Goal: Task Accomplishment & Management: Use online tool/utility

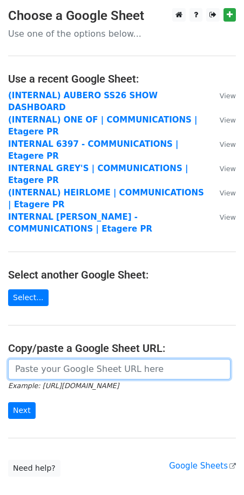
click at [47, 359] on input "url" at bounding box center [119, 369] width 222 height 21
paste input "[URL][DOMAIN_NAME]"
type input "https://docs.google.com/spreadsheets/u/1/d/1GSwqMGdYEkBI9pswhojIv7XEAcPuGpCaIq3…"
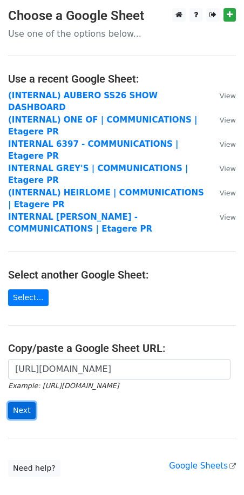
scroll to position [0, 0]
click at [22, 402] on input "Next" at bounding box center [22, 410] width 28 height 17
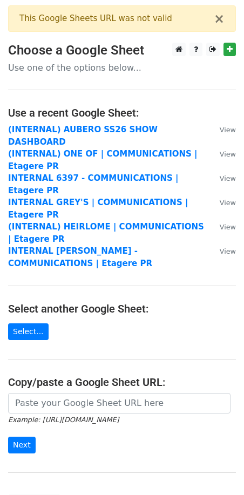
scroll to position [78, 0]
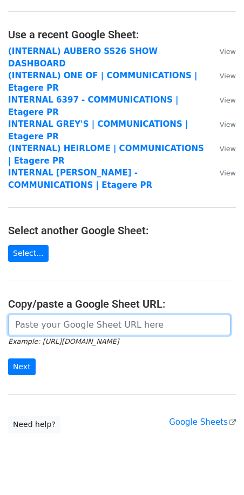
click at [47, 315] on input "url" at bounding box center [119, 325] width 222 height 21
paste input "[URL][DOMAIN_NAME]"
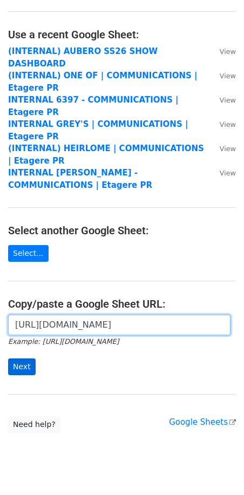
type input "[URL][DOMAIN_NAME]"
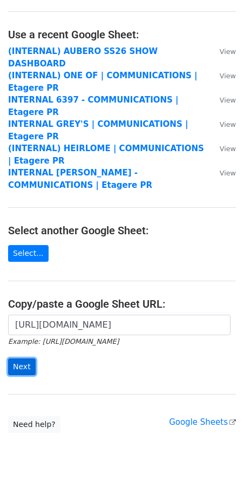
scroll to position [0, 0]
click at [20, 358] on input "Next" at bounding box center [22, 366] width 28 height 17
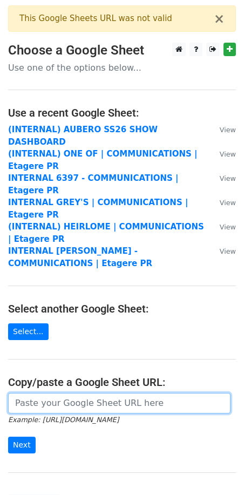
click at [38, 393] on input "url" at bounding box center [119, 403] width 222 height 21
paste input "https://docs.google.com/spreadsheets/d/1GSwqMGdYEkBI9pswhojIv7XEAcPuGpCaIq3-RHA…"
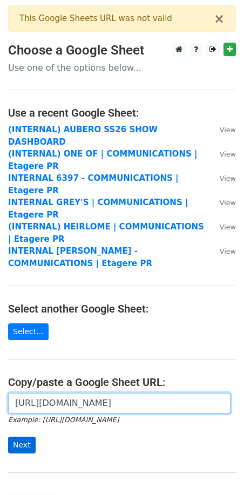
type input "https://docs.google.com/spreadsheets/d/1GSwqMGdYEkBI9pswhojIv7XEAcPuGpCaIq3-RHA…"
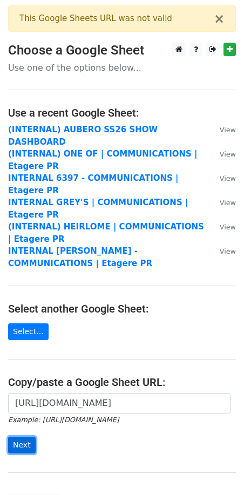
click at [17, 437] on input "Next" at bounding box center [22, 445] width 28 height 17
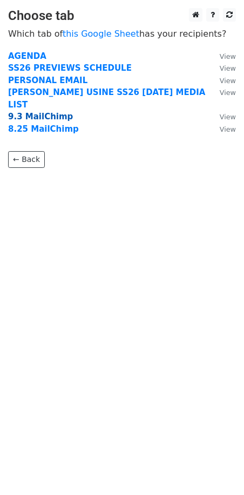
click at [18, 112] on strong "9.3 MailChimp" at bounding box center [40, 117] width 65 height 10
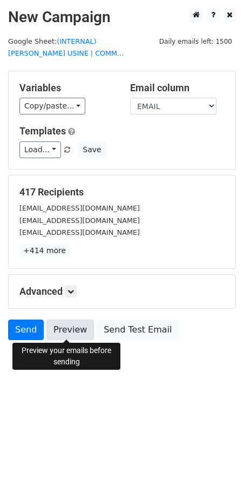
click at [71, 328] on link "Preview" at bounding box center [69, 330] width 47 height 21
click at [66, 326] on link "Preview" at bounding box center [69, 330] width 47 height 21
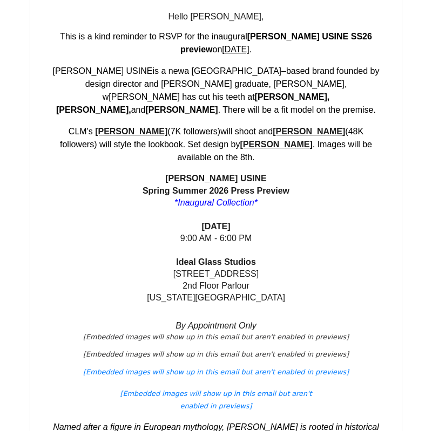
scroll to position [873, 0]
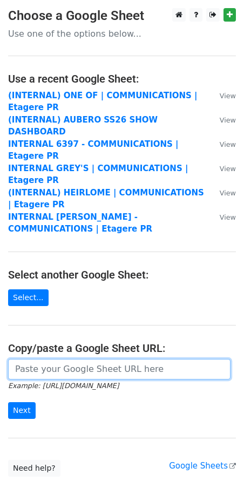
click at [60, 359] on input "url" at bounding box center [119, 369] width 222 height 21
paste input "REMINDER: RSVP to MEL USINE's Inaugural SS26 Press Preview | Mon., Sept. 8th 9 …"
type input "REMINDER: RSVP to MEL USINE's Inaugural SS26 Press Preview | Mon., Sept. 8th 9 …"
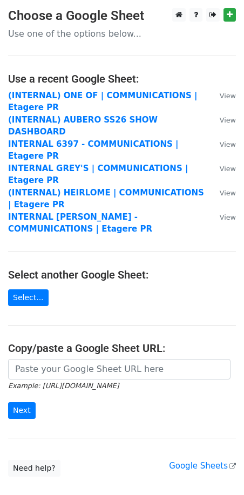
scroll to position [44, 0]
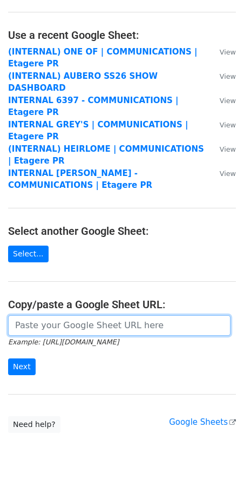
paste input "https://docs.google.com/spreadsheets/d/1GSwqMGdYEkBI9pswhojIv7XEAcPuGpCaIq3-RHA…"
type input "https://docs.google.com/spreadsheets/d/1GSwqMGdYEkBI9pswhojIv7XEAcPuGpCaIq3-RHA…"
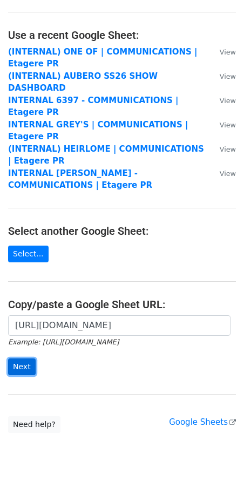
scroll to position [0, 0]
click at [24, 358] on input "Next" at bounding box center [22, 366] width 28 height 17
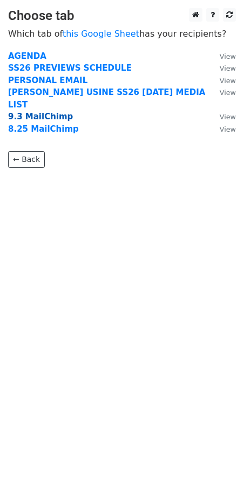
click at [38, 112] on strong "9.3 MailChimp" at bounding box center [40, 117] width 65 height 10
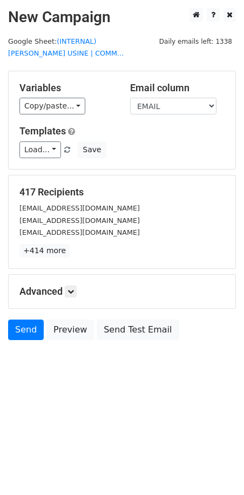
click at [71, 250] on p "+414 more" at bounding box center [121, 250] width 205 height 13
click at [73, 288] on icon at bounding box center [70, 291] width 6 height 6
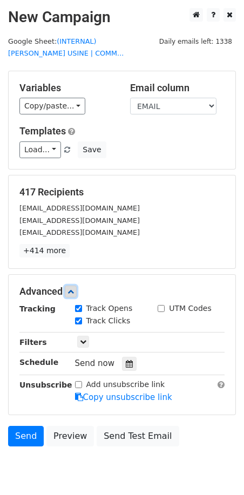
scroll to position [42, 0]
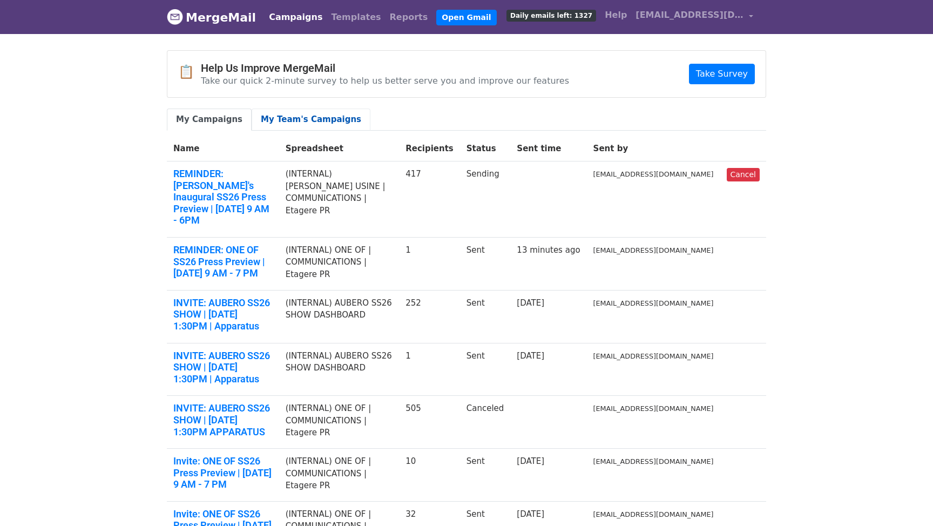
click at [265, 118] on link "My Team's Campaigns" at bounding box center [311, 119] width 119 height 22
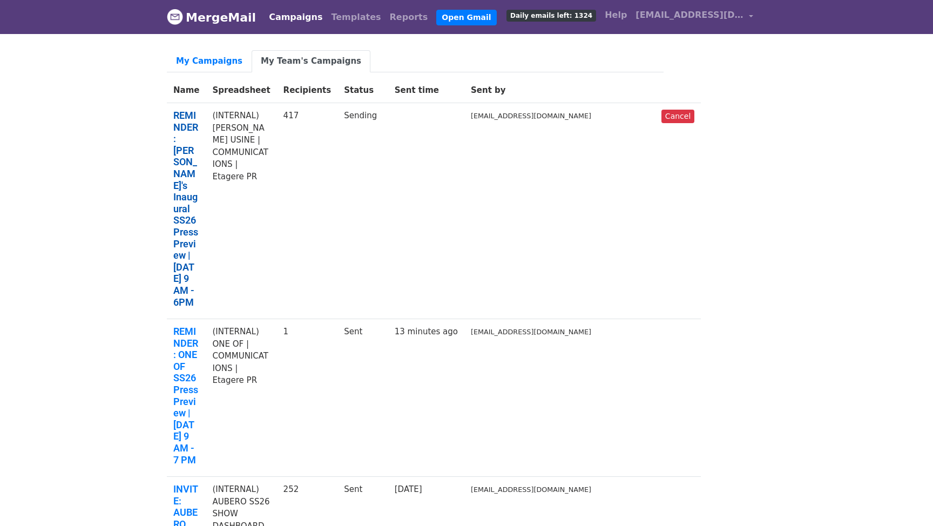
click at [199, 130] on link "REMINDER: MEL USINE's Inaugural SS26 Press Preview | Mon., Sept. 8th 9 AM - 6PM" at bounding box center [186, 209] width 26 height 198
click at [199, 325] on link "REMINDER: ONE OF SS26 Press Preview | Tuesday, September 9th from 9 AM - 7 PM" at bounding box center [186, 395] width 26 height 140
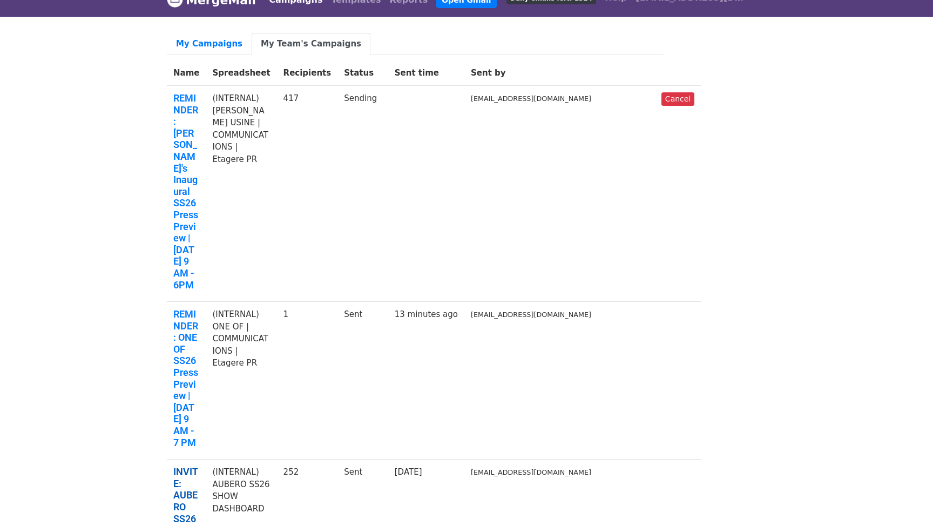
scroll to position [66, 0]
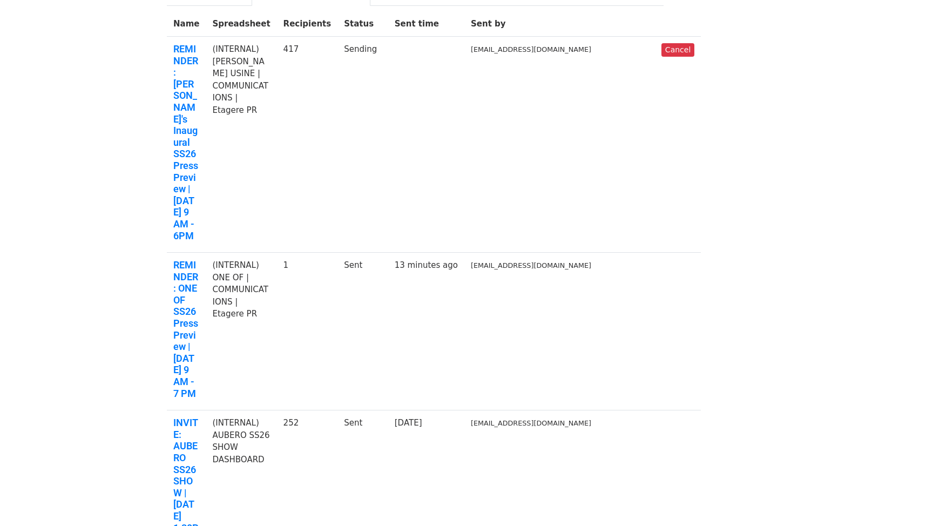
click at [276, 410] on td "(INTERNAL) AUBERO SS26 SHOW DASHBOARD" at bounding box center [241, 494] width 71 height 169
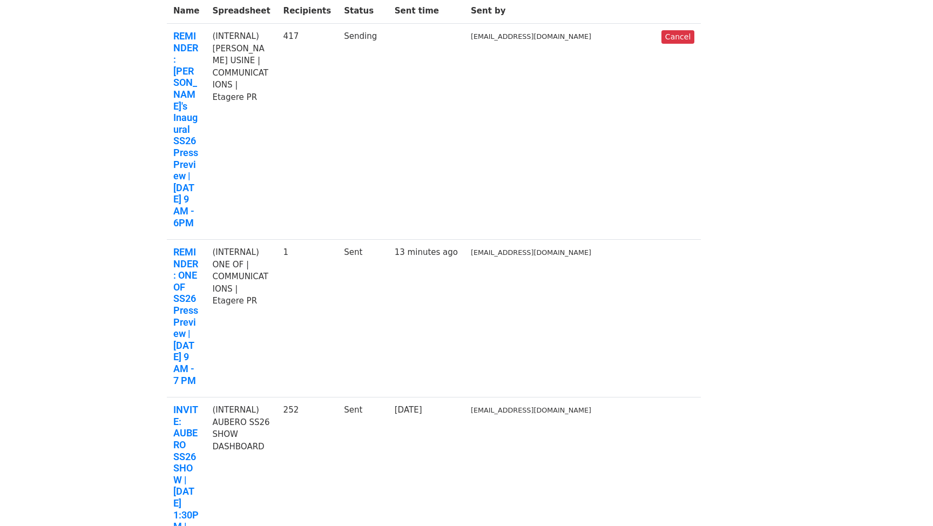
scroll to position [80, 0]
click at [199, 403] on link "INVITE: AUBERO SS26 SHOW | Tues., Sept. 16 at 1:30PM | Apparatus" at bounding box center [186, 479] width 26 height 152
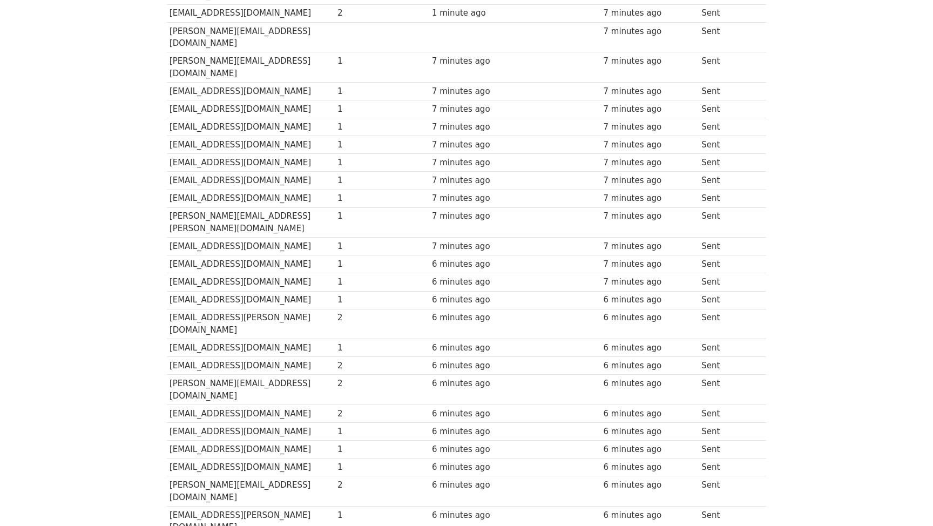
scroll to position [525, 0]
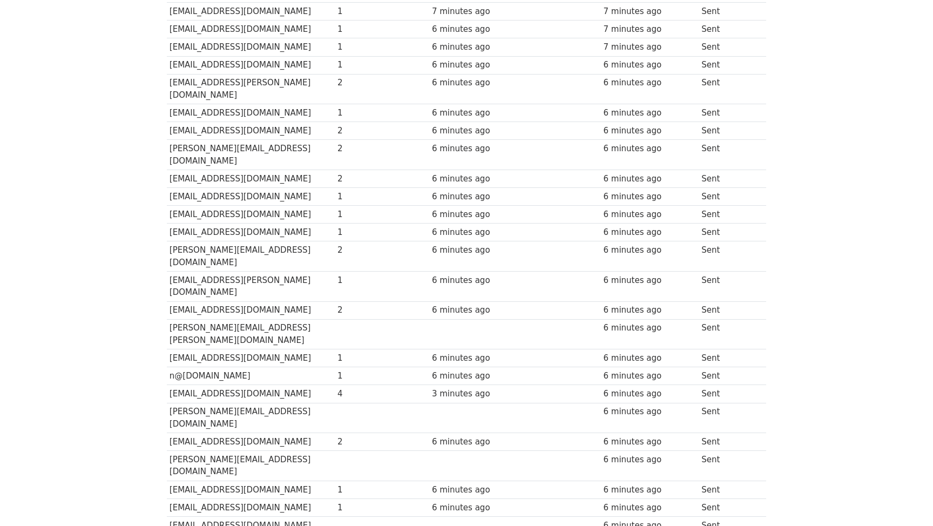
scroll to position [759, 0]
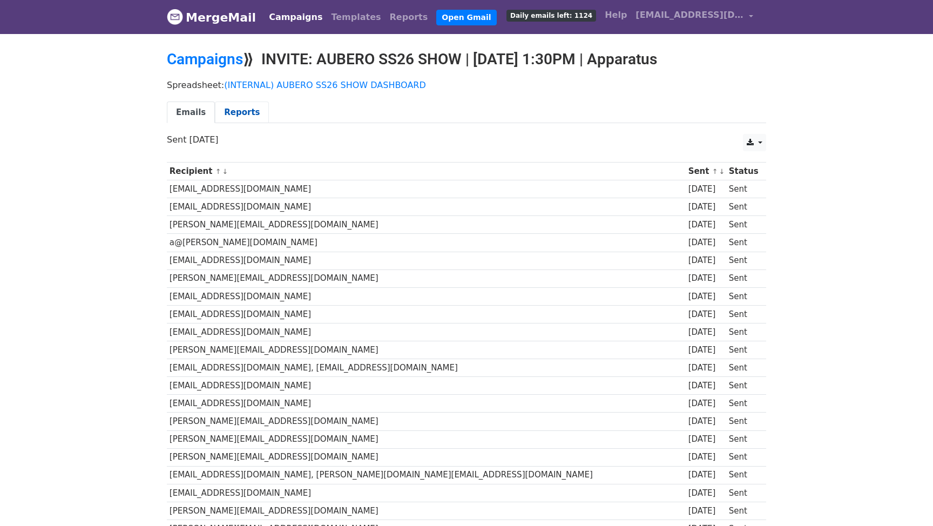
click at [227, 103] on link "Reports" at bounding box center [242, 112] width 54 height 22
click at [233, 110] on link "Reports" at bounding box center [242, 112] width 54 height 22
click at [226, 109] on link "Reports" at bounding box center [242, 112] width 54 height 22
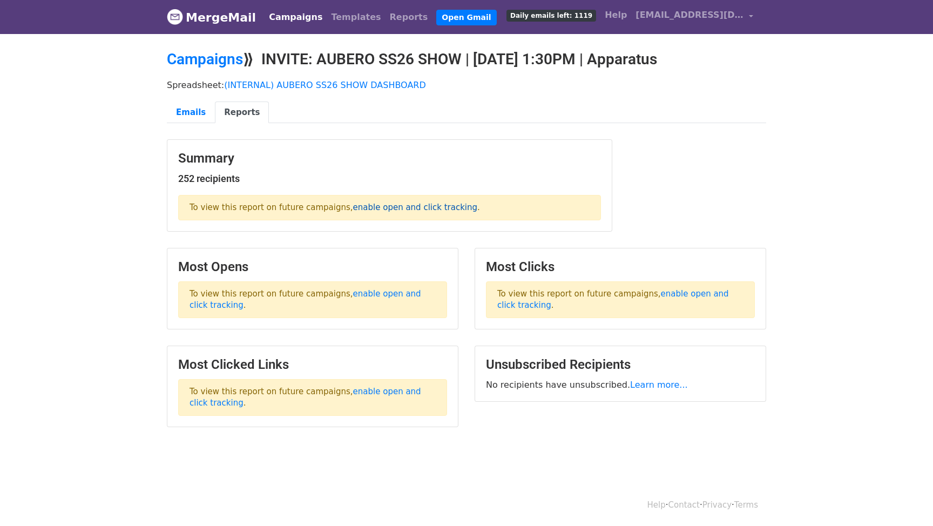
click at [389, 208] on link "enable open and click tracking" at bounding box center [415, 207] width 124 height 10
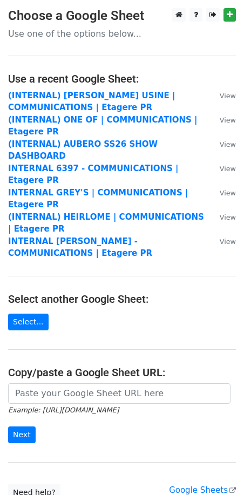
scroll to position [68, 0]
